Goal: Task Accomplishment & Management: Manage account settings

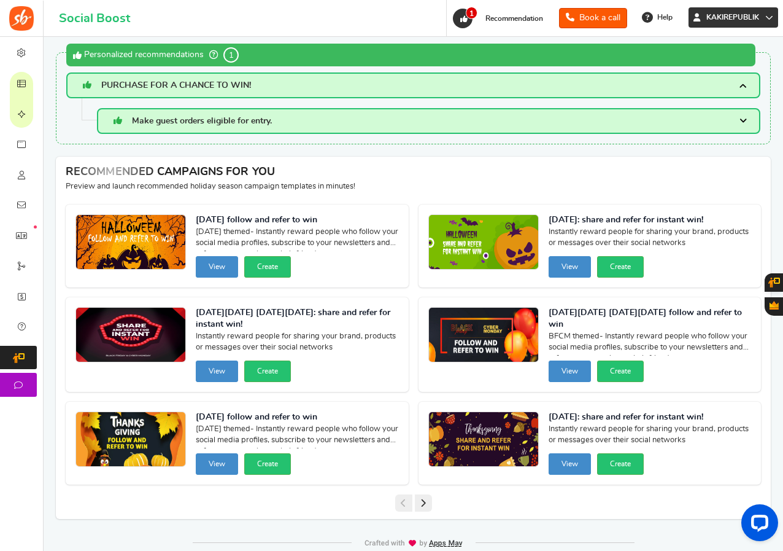
click at [753, 17] on span "KAKIREPUBLIK" at bounding box center [733, 17] width 63 height 10
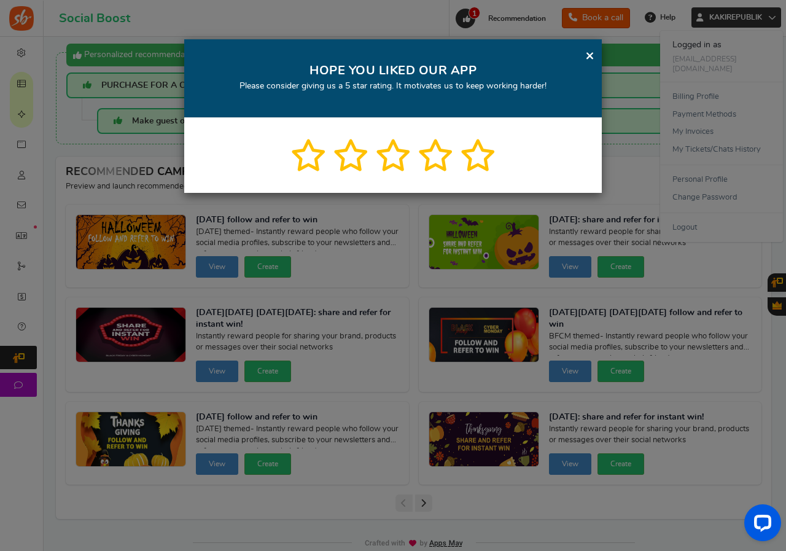
click at [588, 54] on link "×" at bounding box center [589, 55] width 9 height 15
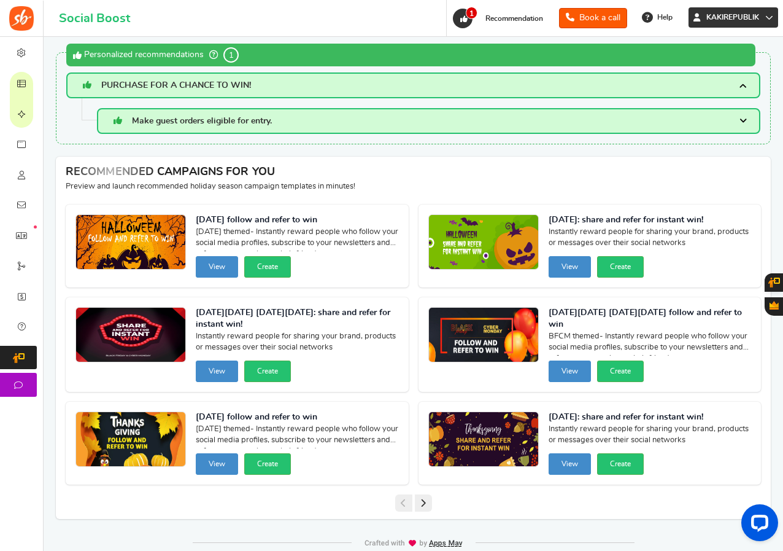
click at [733, 16] on span "KAKIREPUBLIK" at bounding box center [733, 17] width 63 height 10
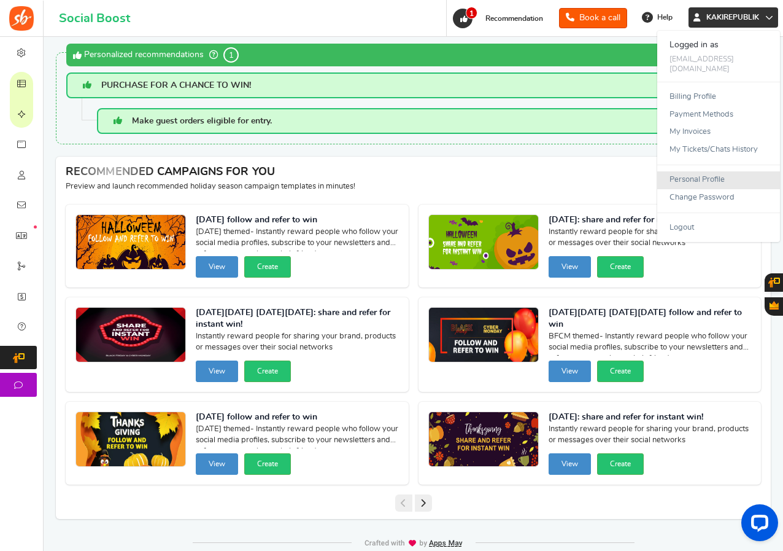
click at [685, 171] on link "Personal Profile" at bounding box center [718, 180] width 123 height 18
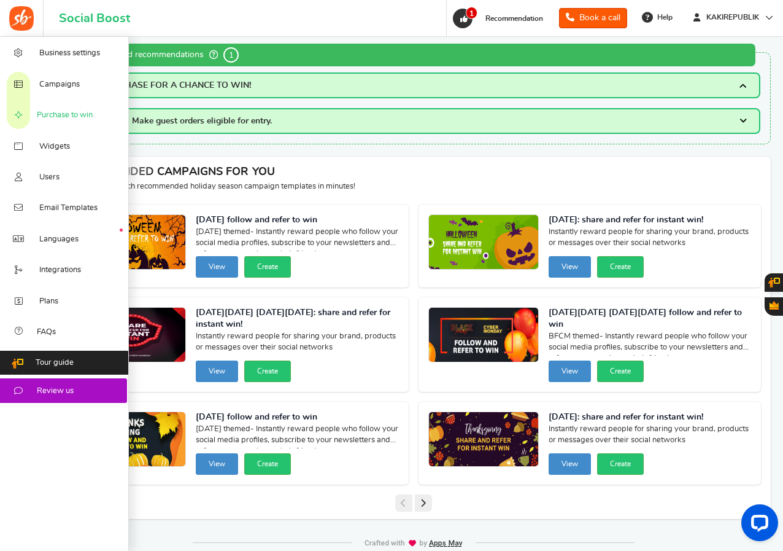
click at [56, 109] on link "Purchase to win" at bounding box center [64, 114] width 129 height 31
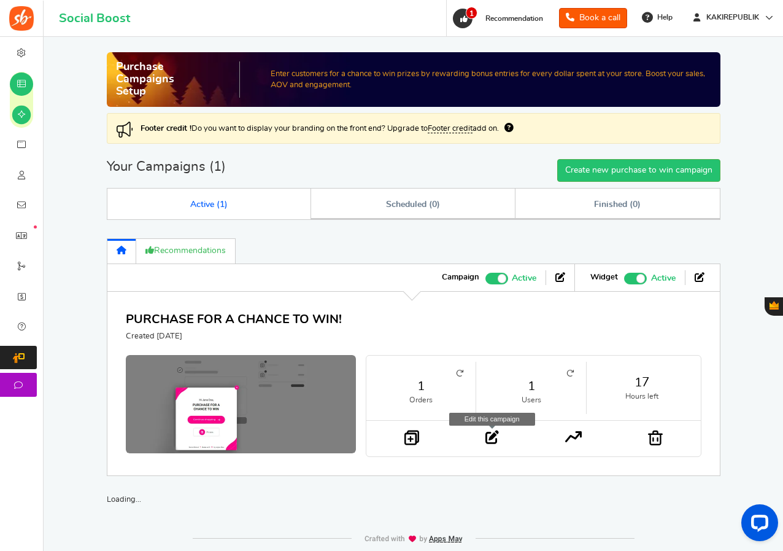
click at [489, 437] on icon at bounding box center [493, 437] width 14 height 14
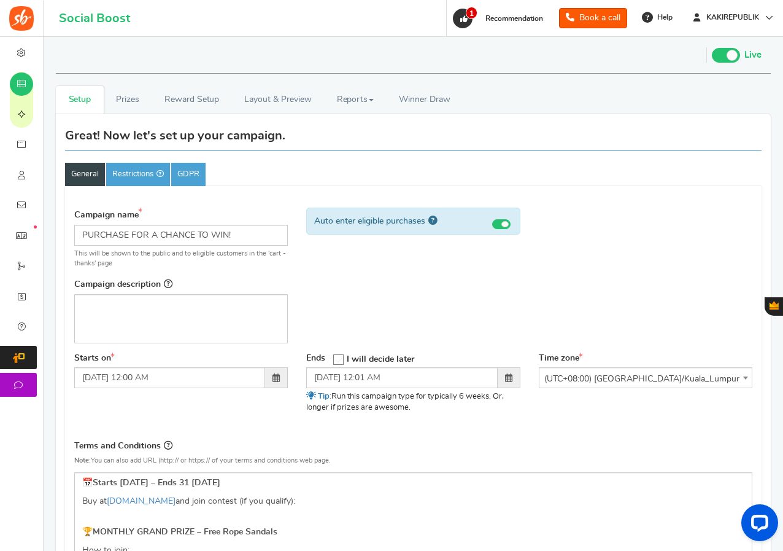
click at [338, 311] on div "Campaign name Display Title shown publicly PURCHASE FOR A CHANCE TO WIN! This w…" at bounding box center [413, 276] width 697 height 150
click at [339, 361] on icon at bounding box center [339, 360] width 10 height 10
click at [335, 361] on input "I will decide later" at bounding box center [335, 359] width 0 height 8
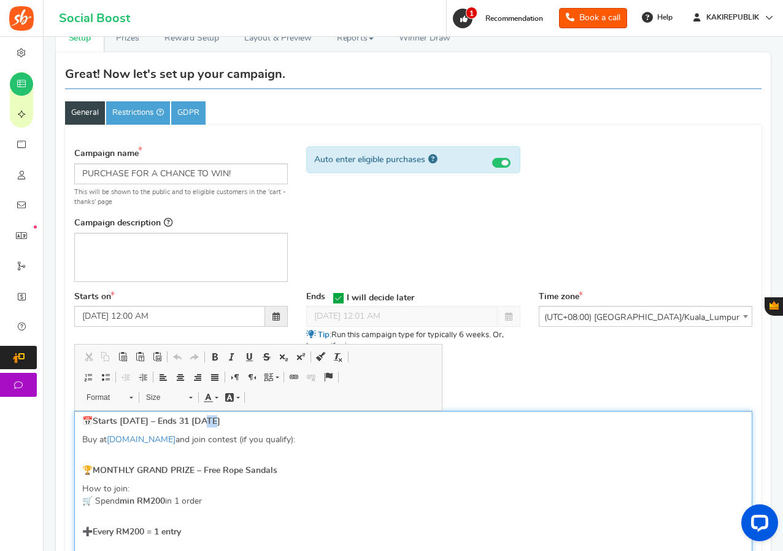
drag, startPoint x: 217, startPoint y: 420, endPoint x: 211, endPoint y: 420, distance: 6.8
click at [211, 420] on strong "Starts [DATE] – Ends 31 [DATE]" at bounding box center [157, 421] width 128 height 9
drag, startPoint x: 223, startPoint y: 420, endPoint x: 264, endPoint y: 419, distance: 40.5
click at [208, 419] on strong "Starts [DATE] – Ends [DATE]" at bounding box center [150, 421] width 115 height 9
click at [317, 438] on p "Buy at [DOMAIN_NAME] and join contest (if you qualify):" at bounding box center [413, 439] width 662 height 12
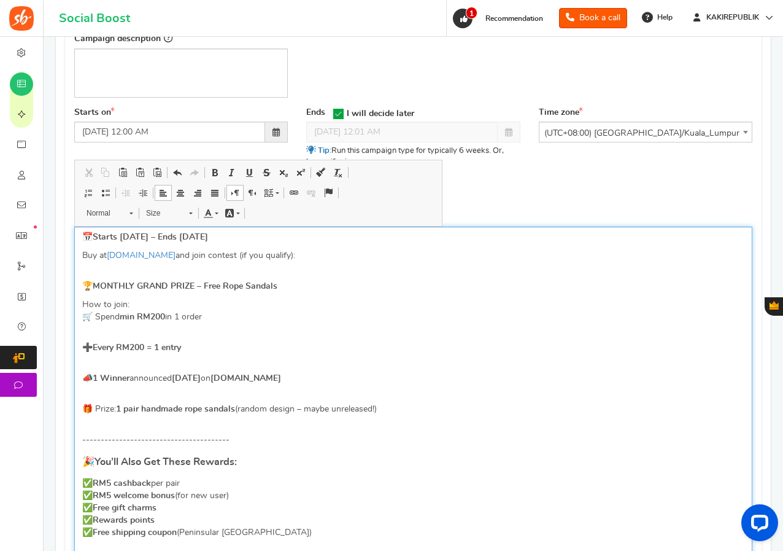
scroll to position [307, 0]
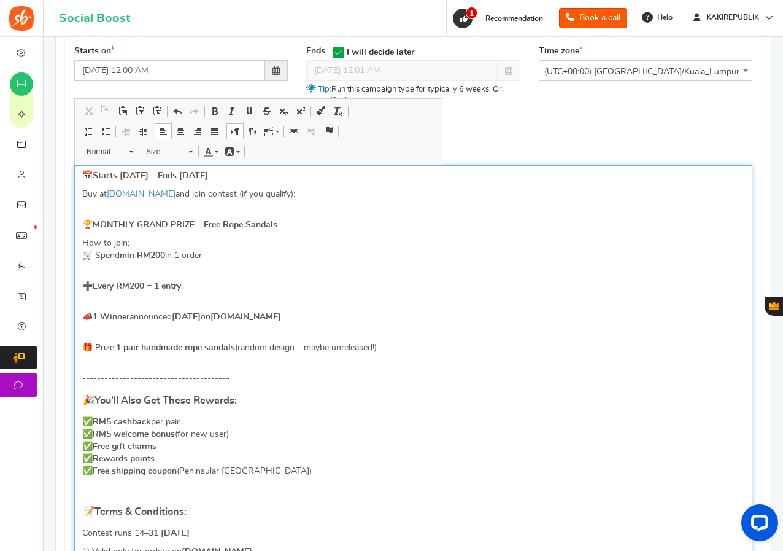
click at [184, 314] on strong "[DATE]" at bounding box center [186, 316] width 29 height 9
drag, startPoint x: 208, startPoint y: 315, endPoint x: 195, endPoint y: 316, distance: 12.9
click at [195, 316] on strong "[DATE]" at bounding box center [186, 316] width 29 height 9
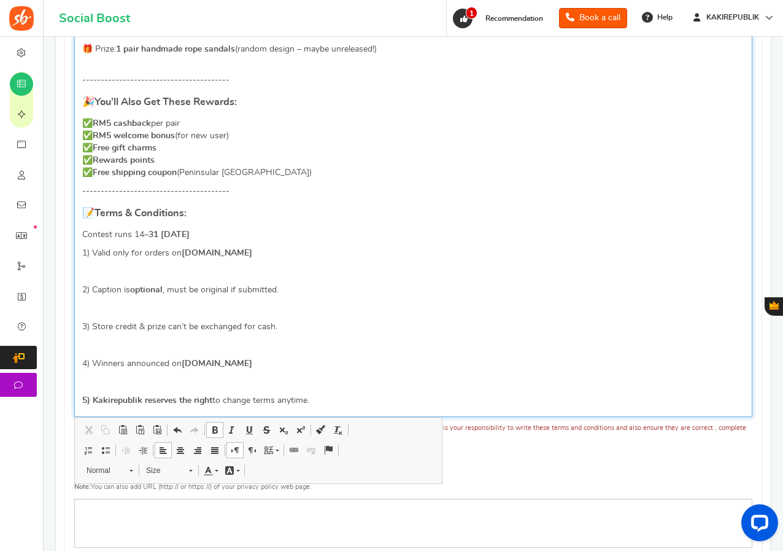
scroll to position [614, 0]
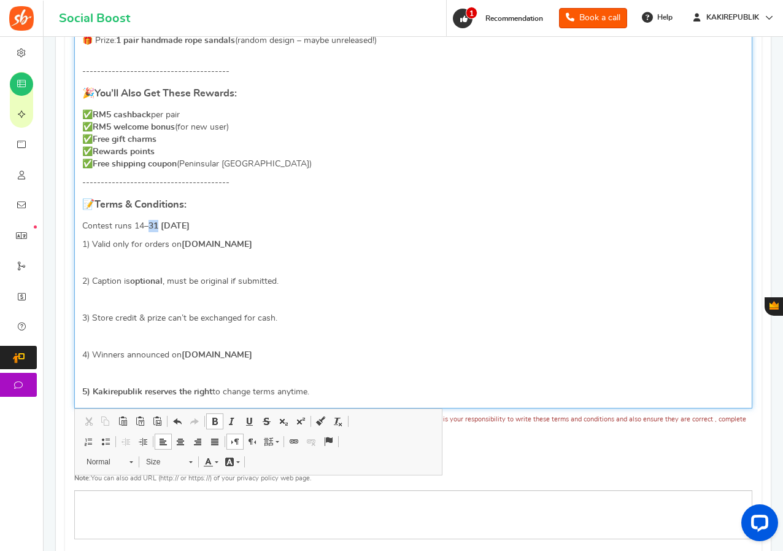
drag, startPoint x: 157, startPoint y: 225, endPoint x: 148, endPoint y: 225, distance: 8.6
click at [148, 225] on strong "–31 [DATE]" at bounding box center [166, 226] width 45 height 9
drag, startPoint x: 190, startPoint y: 225, endPoint x: 163, endPoint y: 225, distance: 27.0
click at [163, 225] on strong "–[DATE]" at bounding box center [160, 226] width 33 height 9
click at [175, 225] on strong "–[DATE]" at bounding box center [160, 226] width 33 height 9
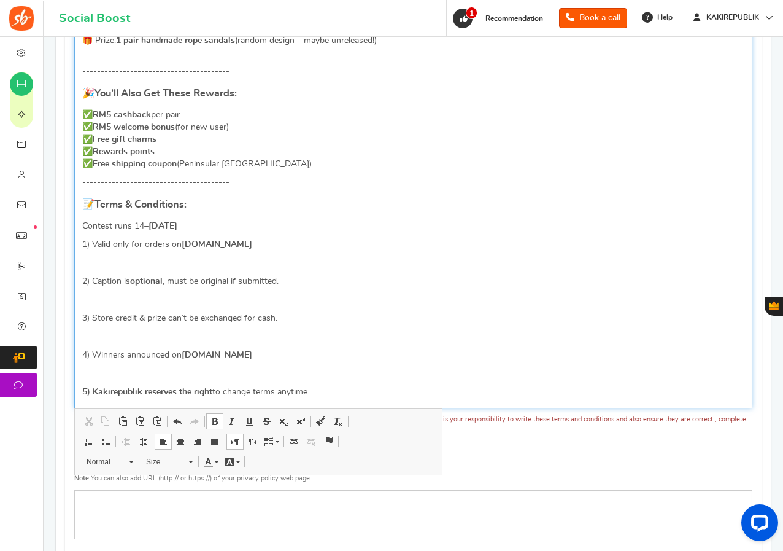
click at [175, 225] on strong "–[DATE]" at bounding box center [160, 226] width 33 height 9
copy strong "September"
click at [142, 223] on p "Contest runs [DATE] –[DATE]" at bounding box center [413, 226] width 662 height 12
click at [143, 225] on p "Contest runs [DATE] –[DATE]" at bounding box center [413, 226] width 662 height 12
click at [198, 225] on strong "September –[DATE]" at bounding box center [181, 226] width 75 height 9
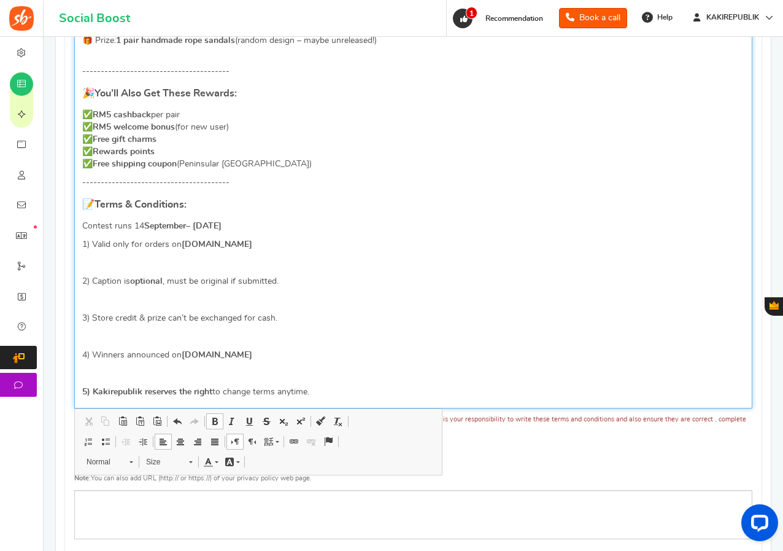
drag, startPoint x: 211, startPoint y: 223, endPoint x: 239, endPoint y: 225, distance: 27.7
click at [222, 225] on strong "September – [DATE]" at bounding box center [182, 226] width 77 height 9
drag, startPoint x: 143, startPoint y: 223, endPoint x: 134, endPoint y: 223, distance: 8.6
click at [134, 223] on p "Contest runs [DATE] – [DATE]" at bounding box center [413, 226] width 662 height 12
click at [215, 424] on span at bounding box center [215, 421] width 10 height 10
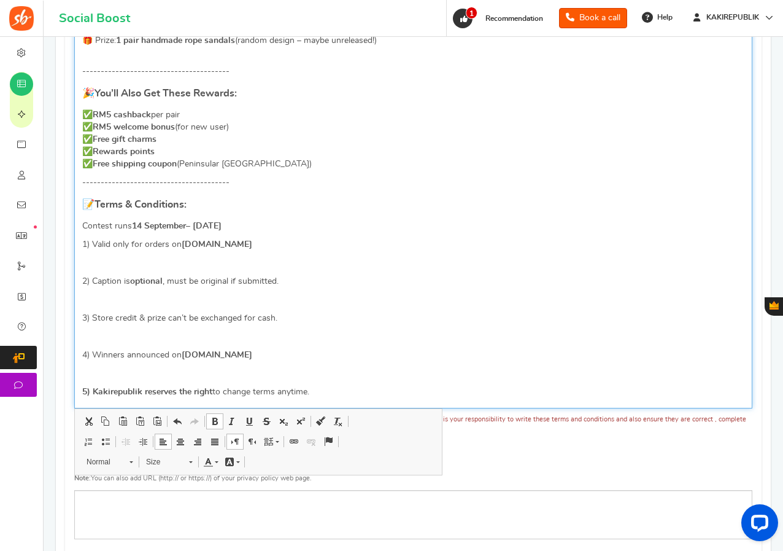
click at [204, 222] on strong "September – [DATE]" at bounding box center [182, 226] width 77 height 9
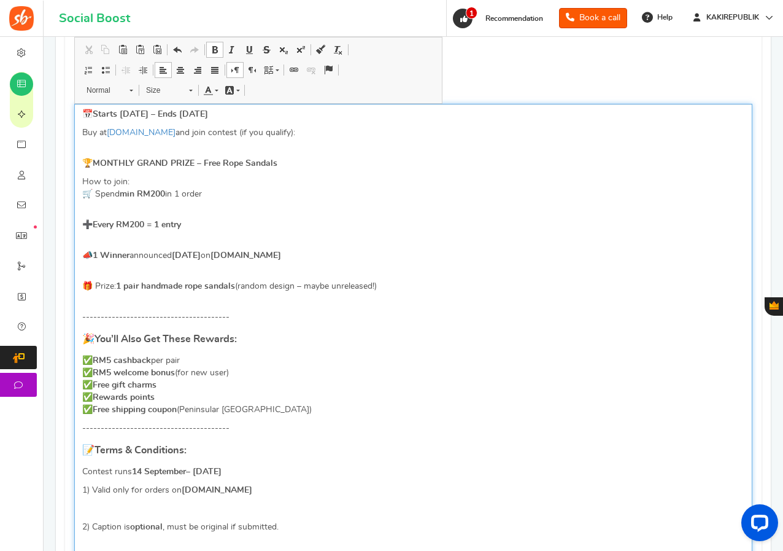
scroll to position [307, 0]
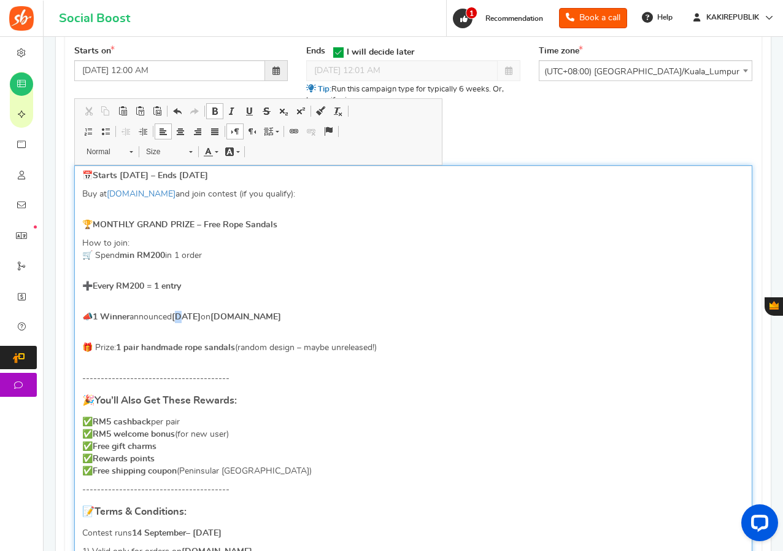
click at [186, 316] on strong "[DATE]" at bounding box center [186, 316] width 29 height 9
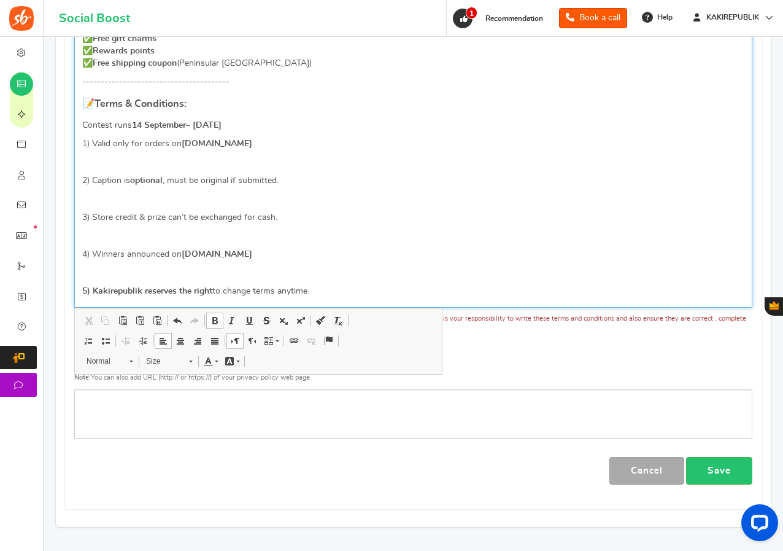
scroll to position [737, 0]
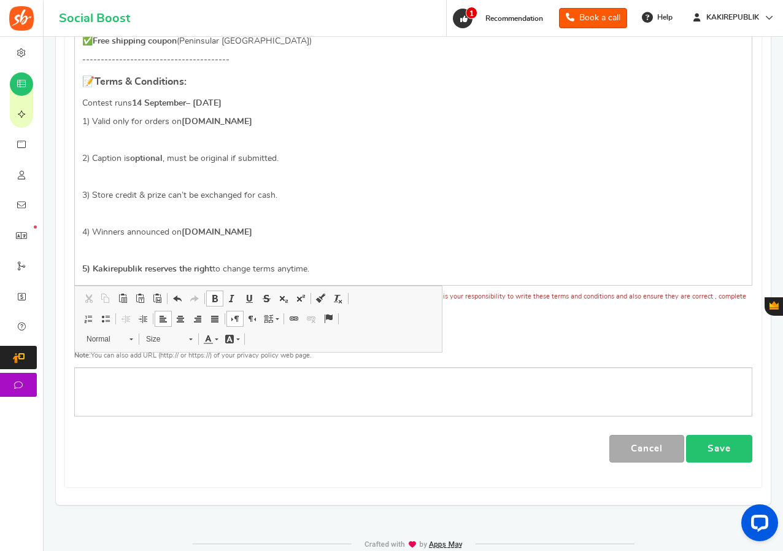
click at [710, 444] on link "Save" at bounding box center [719, 449] width 66 height 28
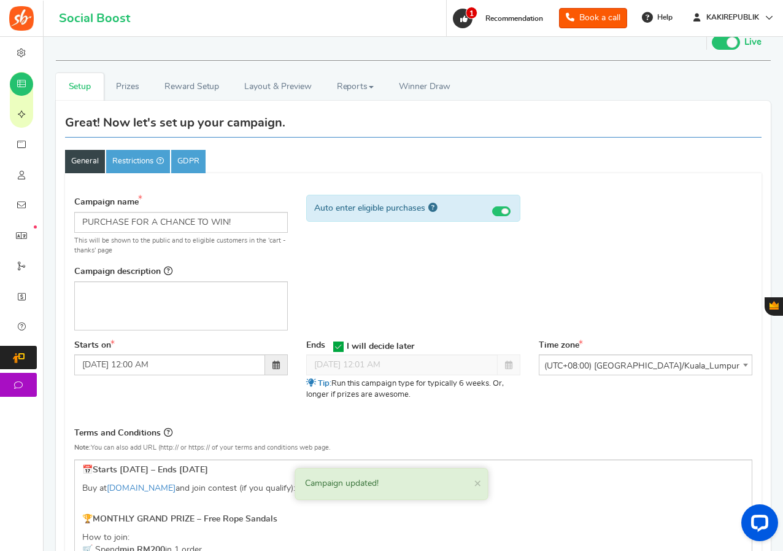
scroll to position [0, 0]
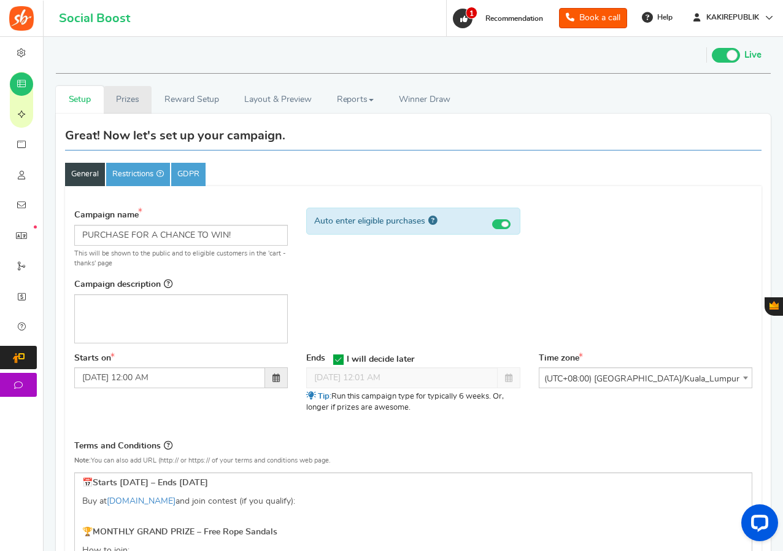
click at [125, 93] on link "Prizes" at bounding box center [128, 100] width 48 height 28
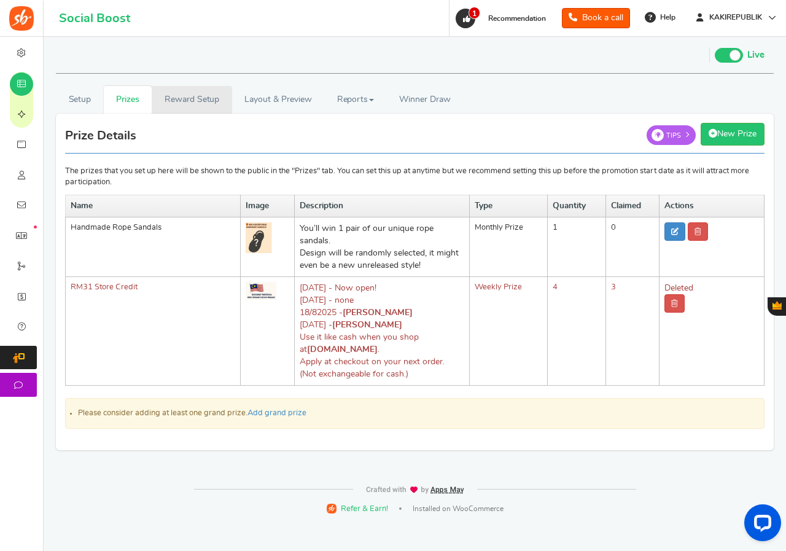
click at [177, 98] on link "Reward Setup" at bounding box center [192, 100] width 80 height 28
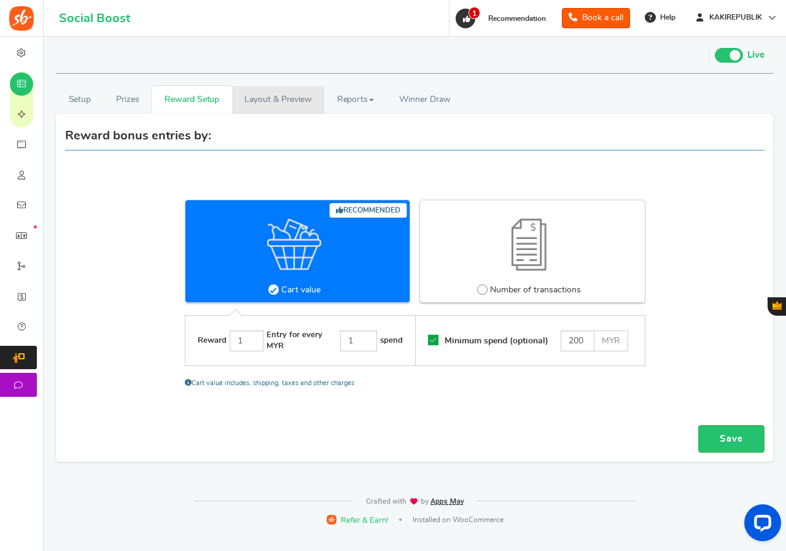
click at [261, 98] on link "Layout & Preview" at bounding box center [278, 100] width 92 height 28
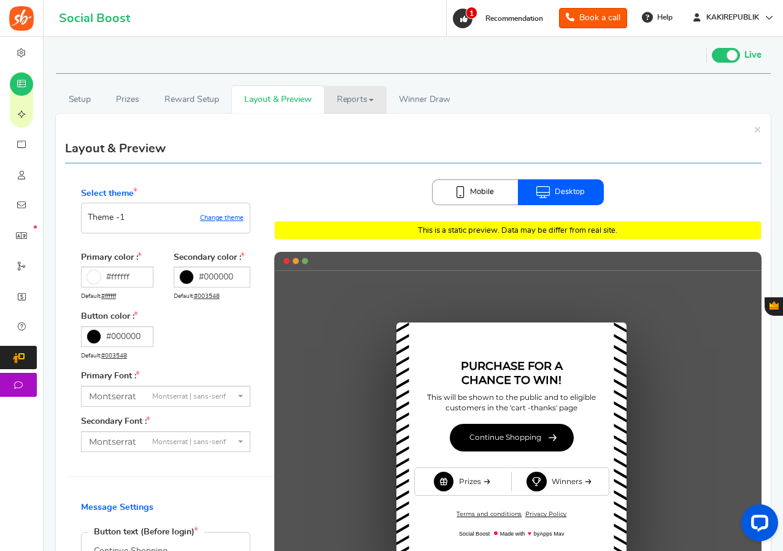
click at [347, 99] on link "Reports" at bounding box center [355, 100] width 63 height 28
click at [419, 99] on span "Winner Draw" at bounding box center [424, 99] width 51 height 13
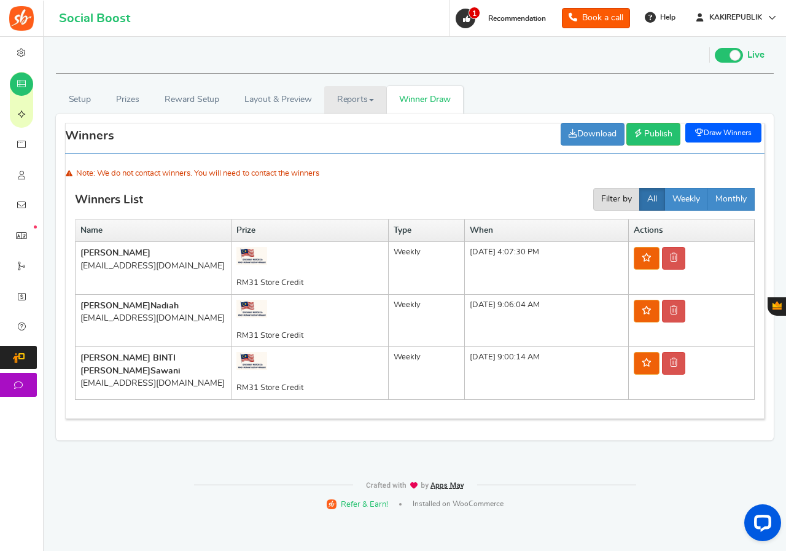
click at [372, 96] on link "Reports" at bounding box center [355, 100] width 63 height 28
click at [360, 125] on link "Users" at bounding box center [373, 127] width 98 height 18
